Goal: Information Seeking & Learning: Learn about a topic

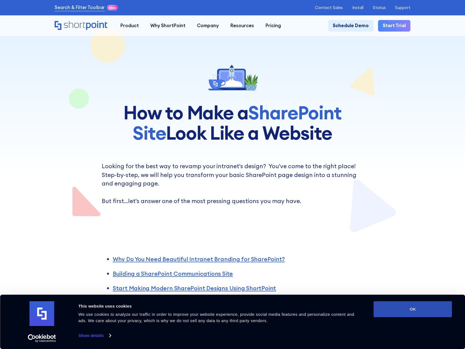
click at [423, 312] on button "OK" at bounding box center [413, 310] width 79 height 16
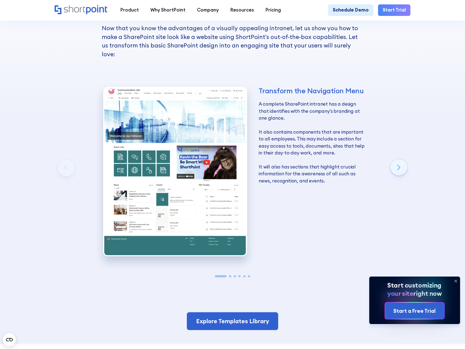
scroll to position [880, 0]
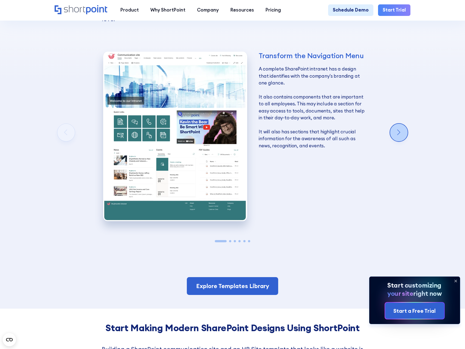
click at [403, 132] on div "Next slide" at bounding box center [400, 133] width 18 height 18
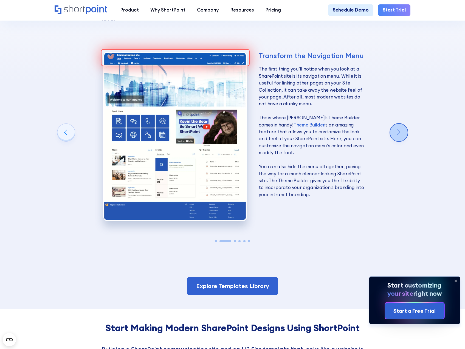
click at [403, 132] on div "Next slide" at bounding box center [400, 133] width 18 height 18
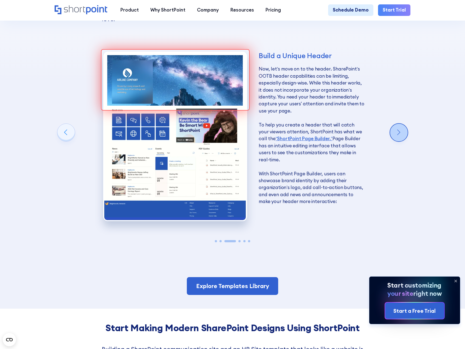
click at [402, 132] on div "Next slide" at bounding box center [400, 133] width 18 height 18
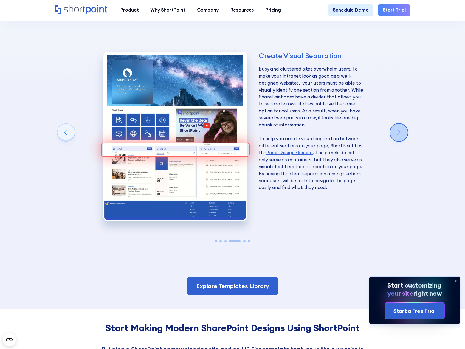
click at [402, 132] on div "Next slide" at bounding box center [400, 133] width 18 height 18
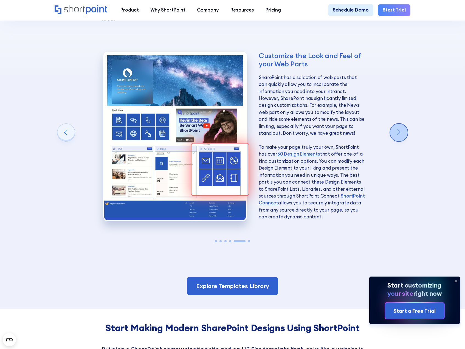
click at [402, 132] on div "Next slide" at bounding box center [400, 133] width 18 height 18
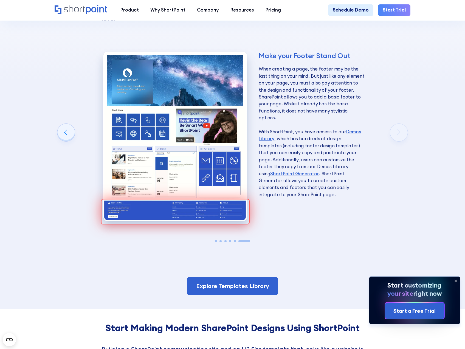
click at [402, 132] on div "Make your Footer Stand Out When creating a page, the footer may be the last thi…" at bounding box center [234, 139] width 359 height 212
drag, startPoint x: 465, startPoint y: 165, endPoint x: 466, endPoint y: 169, distance: 4.2
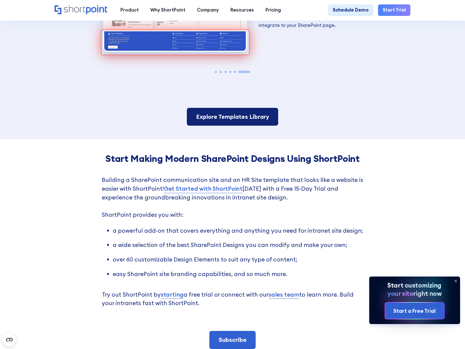
scroll to position [1048, 0]
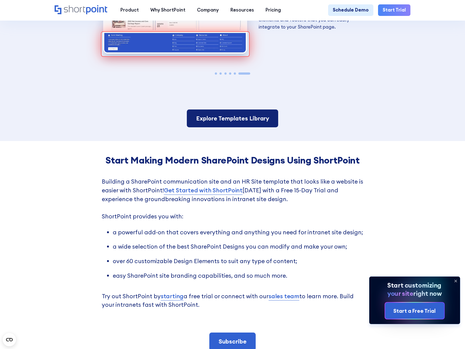
click at [256, 119] on link "Explore Templates Library" at bounding box center [233, 119] width 92 height 18
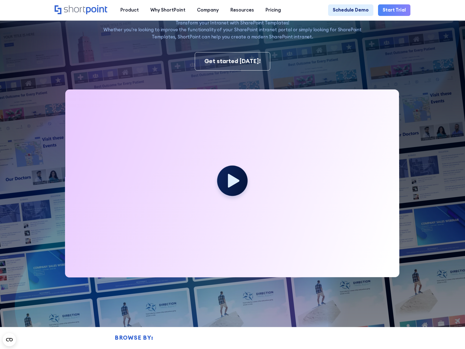
scroll to position [232, 0]
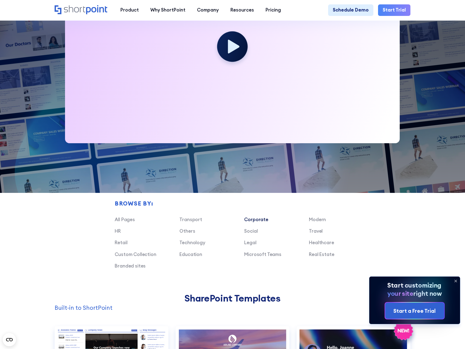
click at [260, 223] on link "Corporate" at bounding box center [256, 220] width 24 height 6
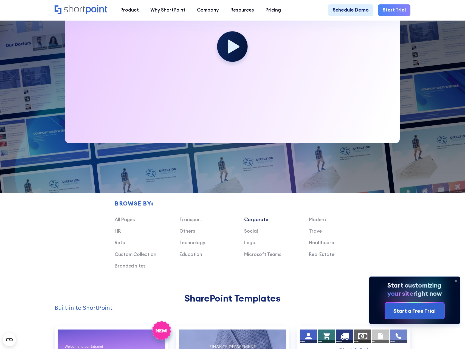
click at [455, 281] on icon at bounding box center [456, 281] width 2 height 2
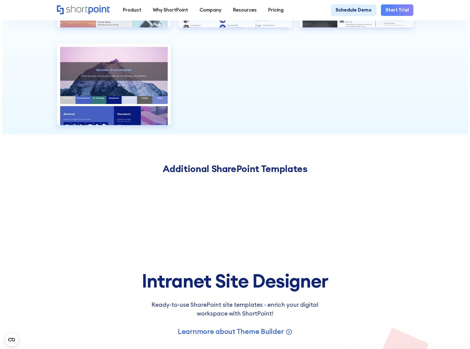
scroll to position [706, 0]
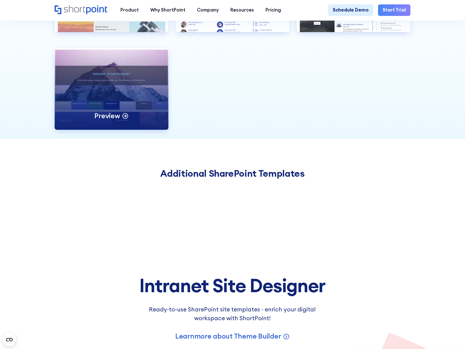
click at [103, 110] on div "Preview" at bounding box center [112, 89] width 114 height 82
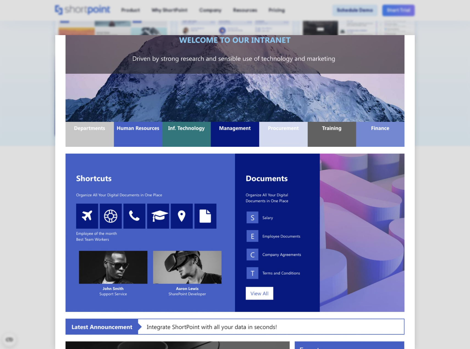
scroll to position [0, 0]
